Goal: Learn about a topic: Learn about a topic

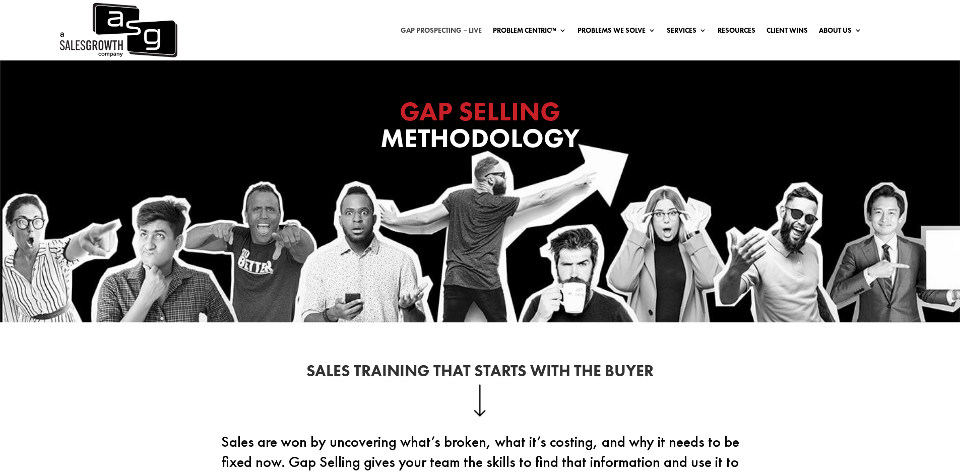
click at [425, 31] on link "Gap Prospecting – LIVE" at bounding box center [441, 32] width 81 height 11
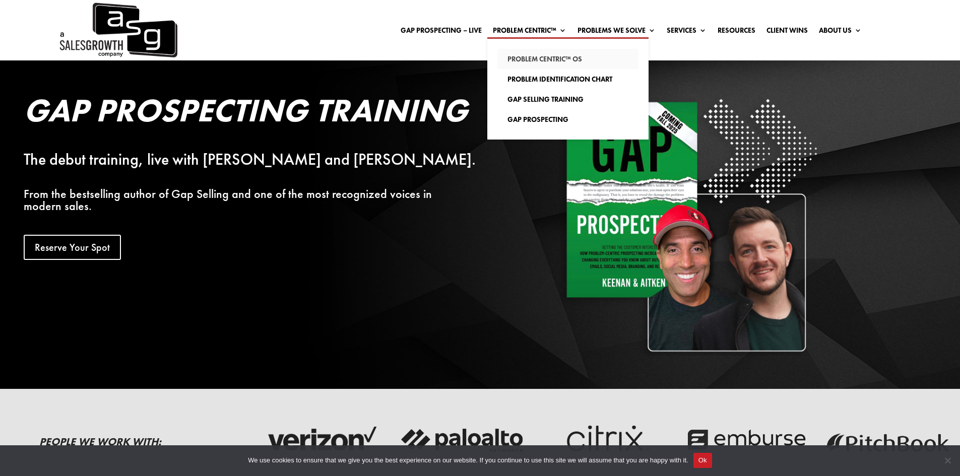
click at [521, 57] on link "Problem Centric™ OS" at bounding box center [567, 59] width 141 height 20
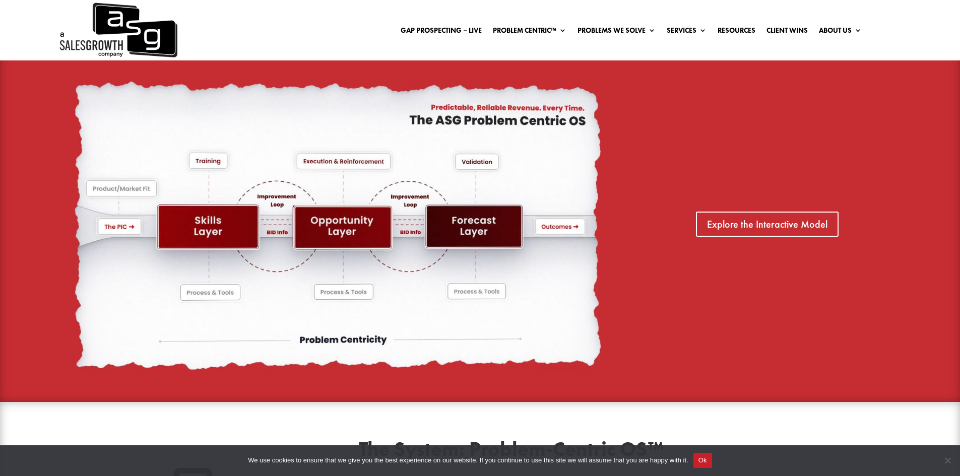
scroll to position [694, 0]
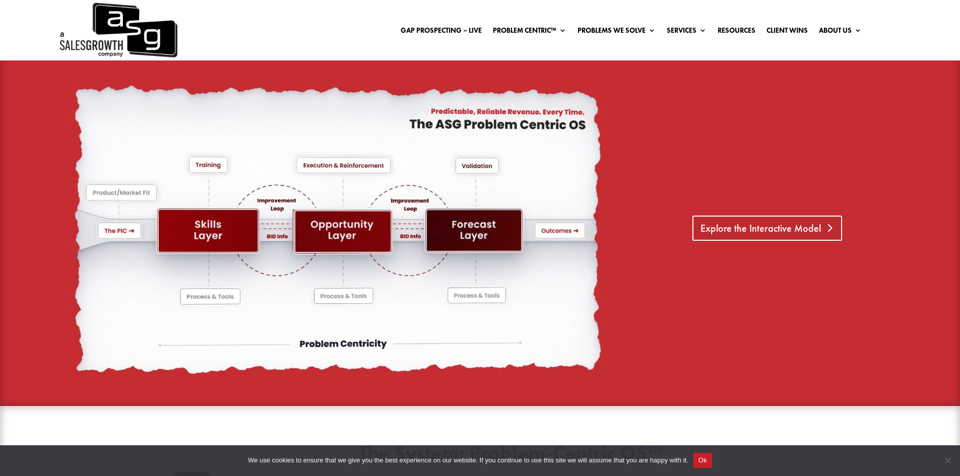
click at [720, 230] on link "Explore the Interactive Model" at bounding box center [768, 228] width 150 height 25
